Goal: Navigation & Orientation: Find specific page/section

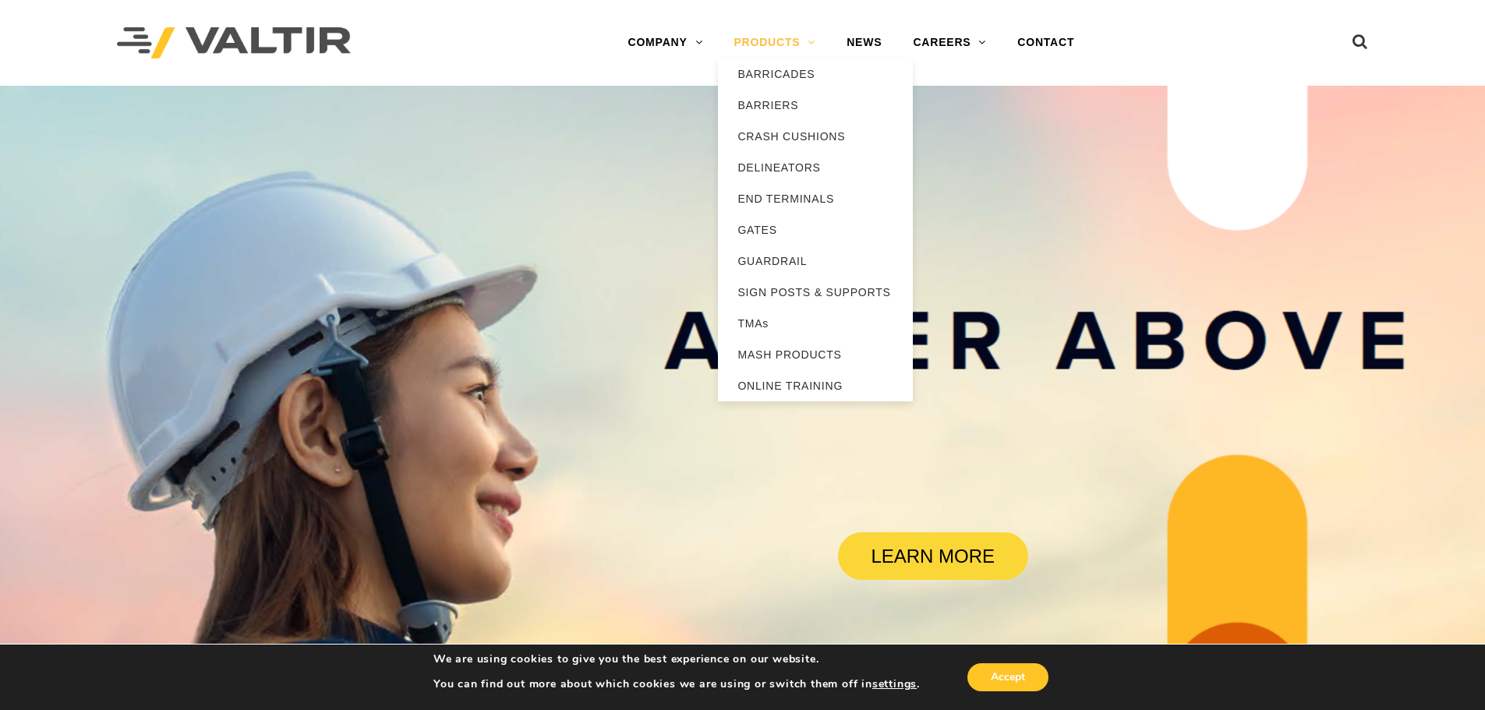
click at [781, 44] on link "PRODUCTS" at bounding box center [774, 42] width 113 height 31
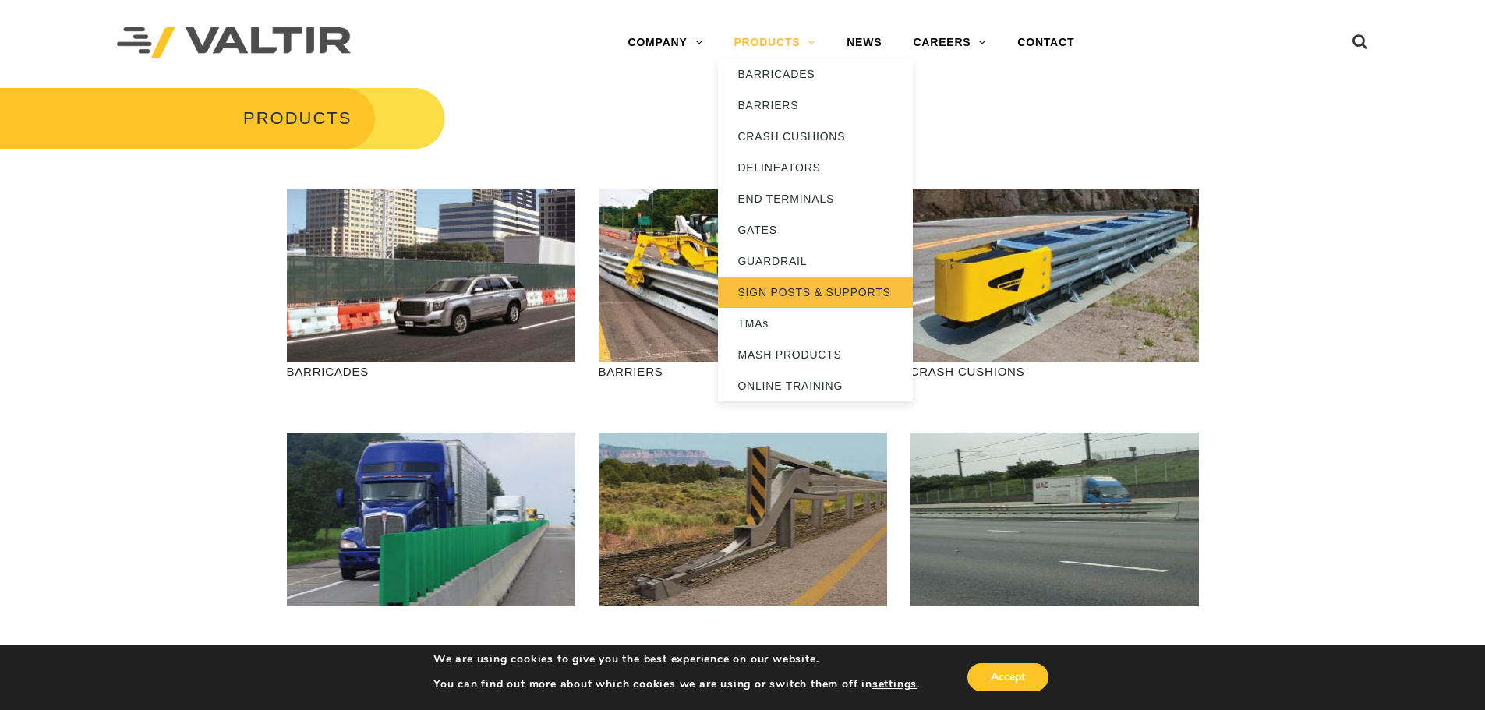
click at [791, 289] on link "SIGN POSTS & SUPPORTS" at bounding box center [815, 292] width 195 height 31
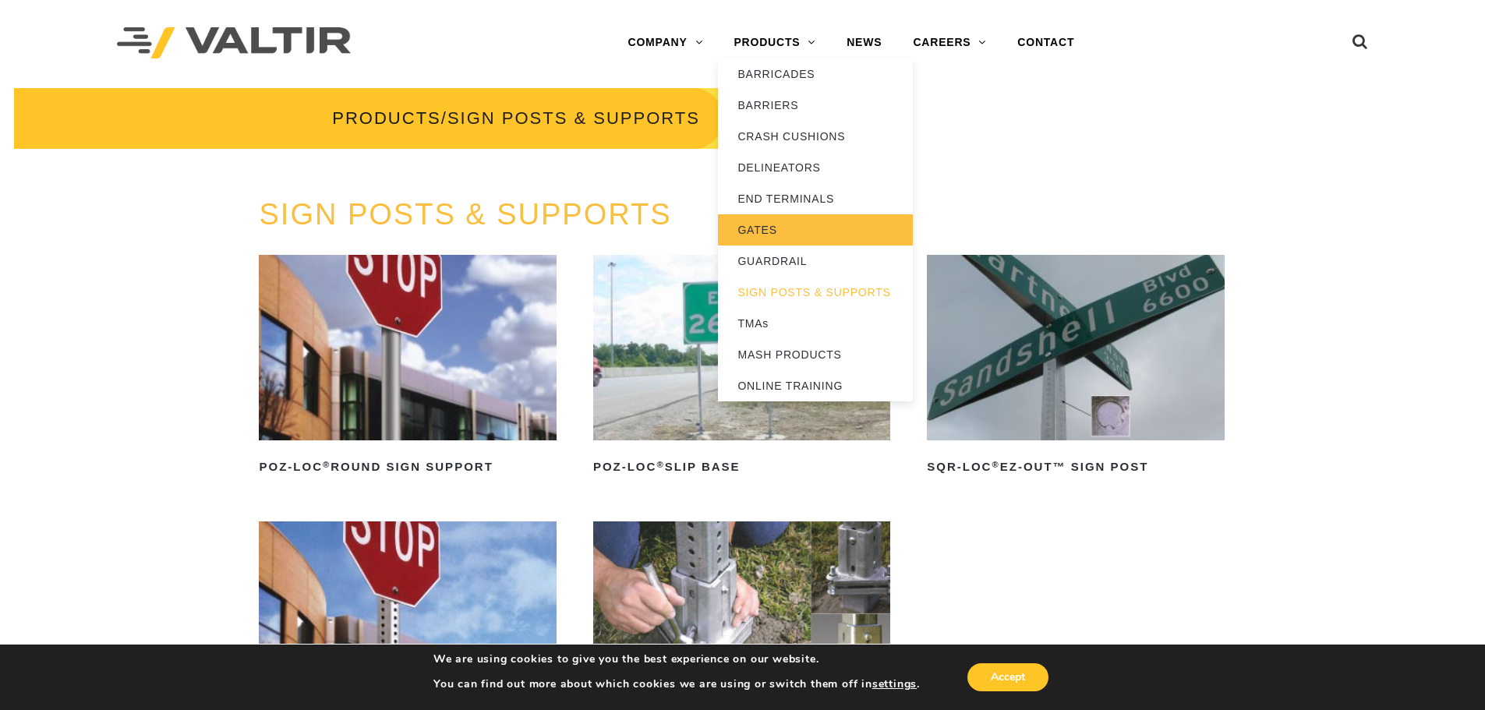
click at [750, 225] on link "GATES" at bounding box center [815, 229] width 195 height 31
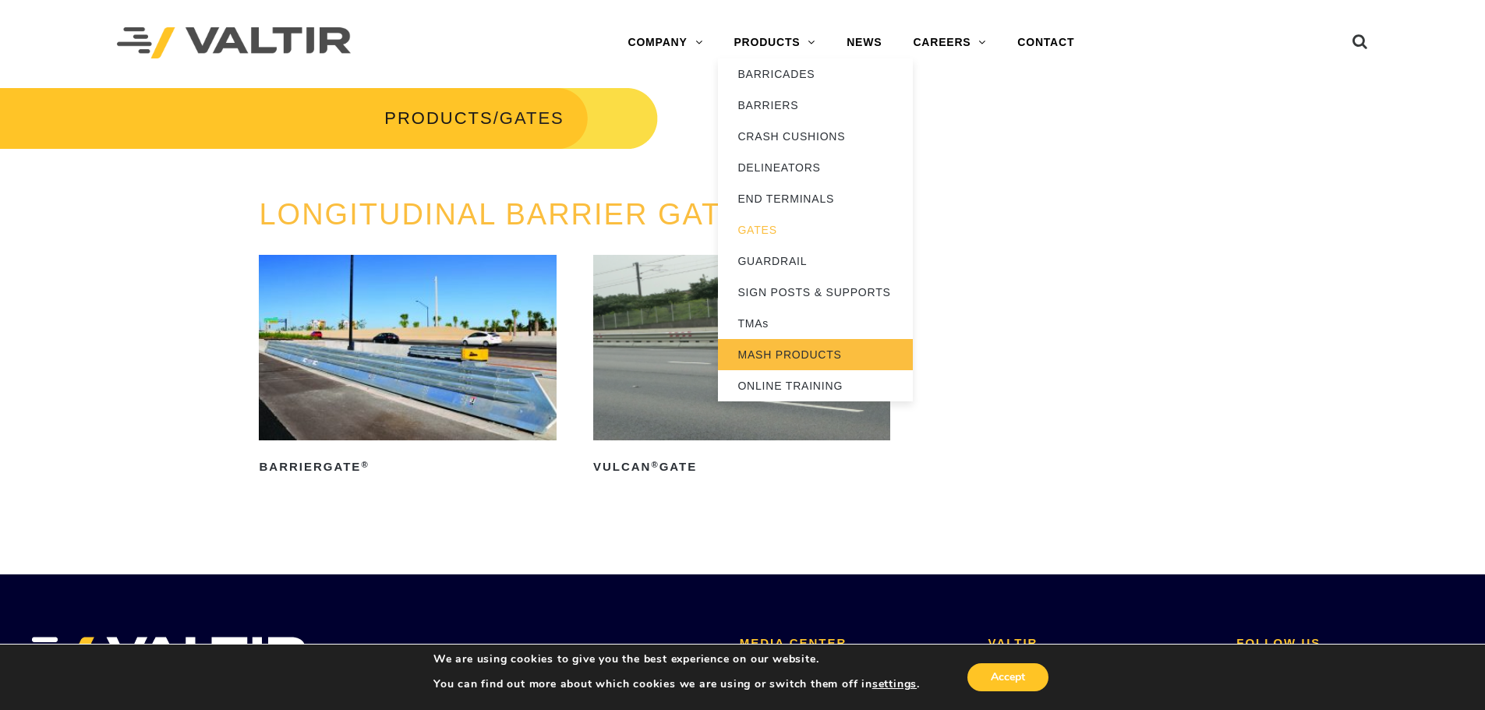
click at [770, 348] on link "MASH PRODUCTS" at bounding box center [815, 354] width 195 height 31
